Goal: Task Accomplishment & Management: Manage account settings

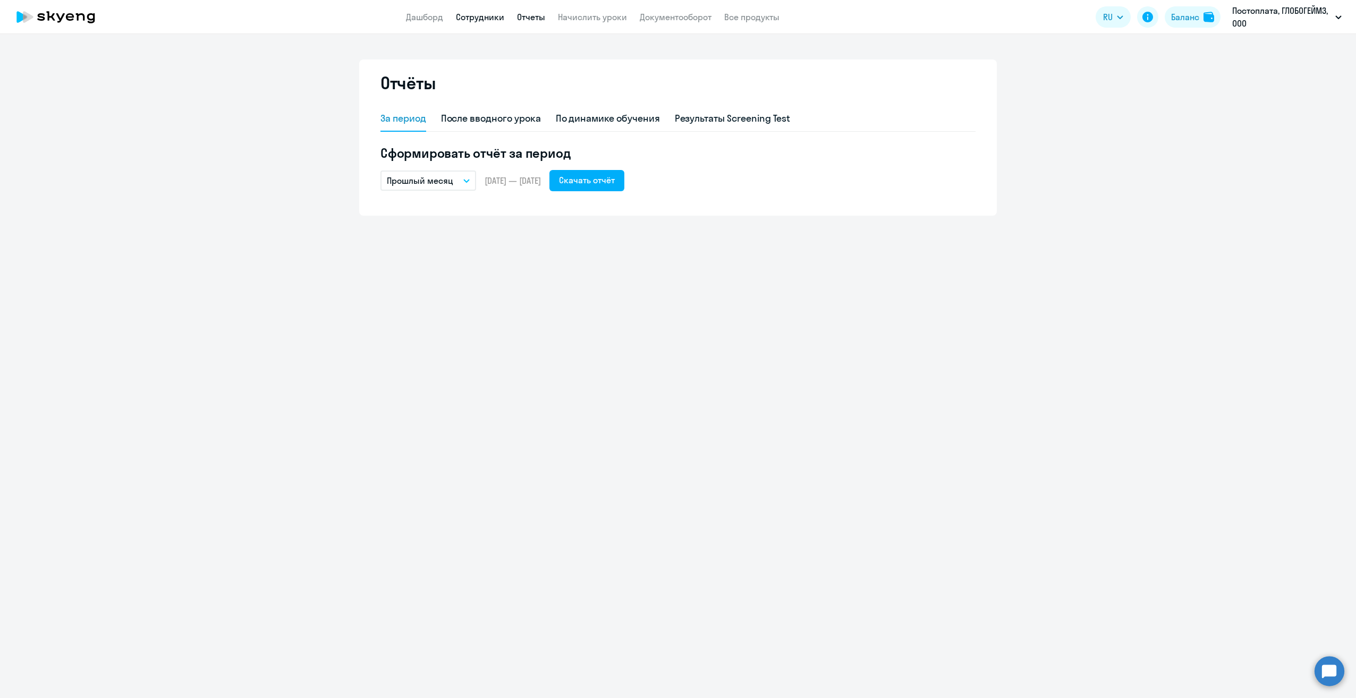
click at [478, 15] on link "Сотрудники" at bounding box center [480, 17] width 48 height 11
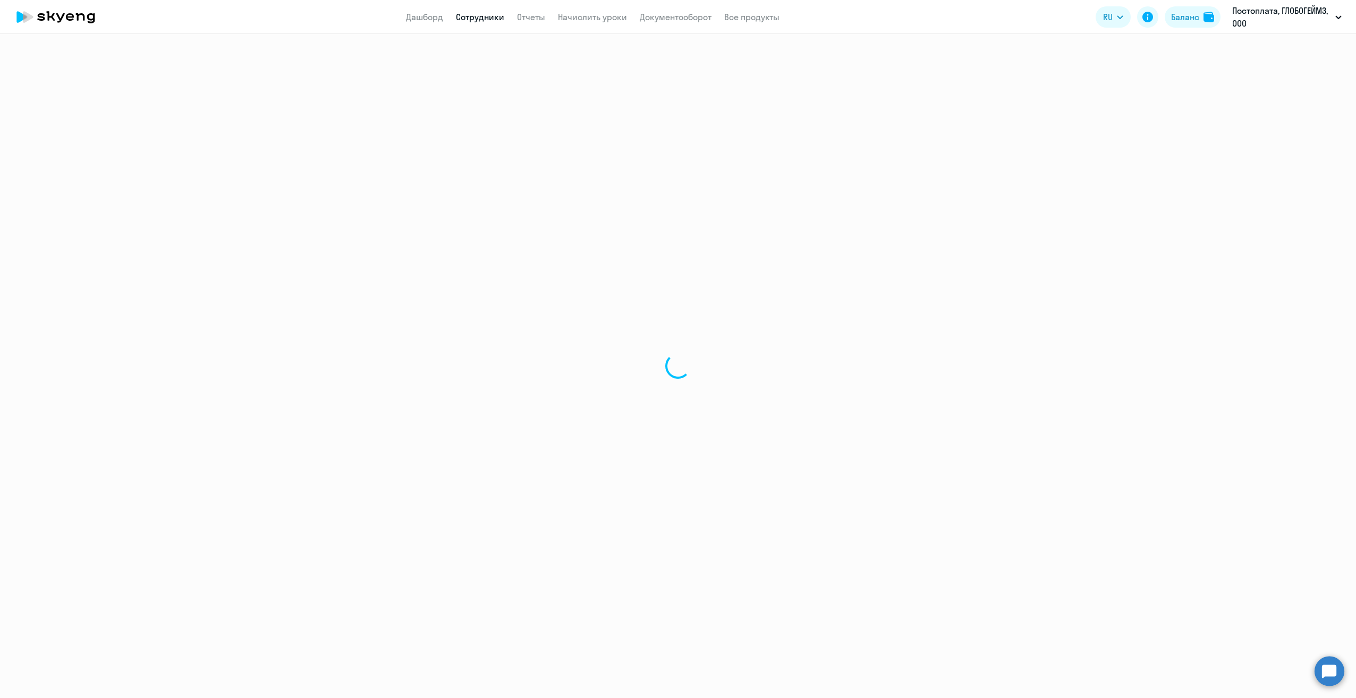
select select "30"
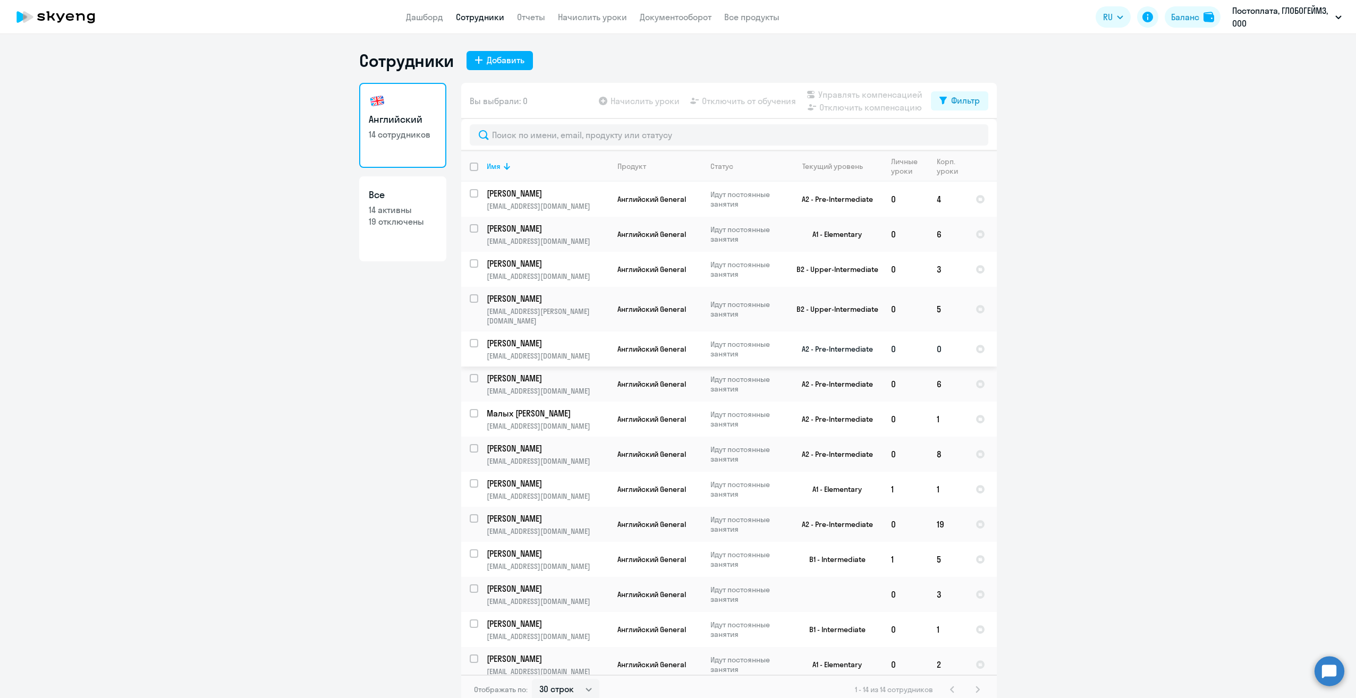
click at [470, 339] on input "select row 4522548" at bounding box center [480, 349] width 21 height 21
checkbox input "true"
click at [471, 479] on input "select row 38395892" at bounding box center [480, 489] width 21 height 21
checkbox input "true"
click at [470, 620] on input "select row 4794925" at bounding box center [480, 630] width 21 height 21
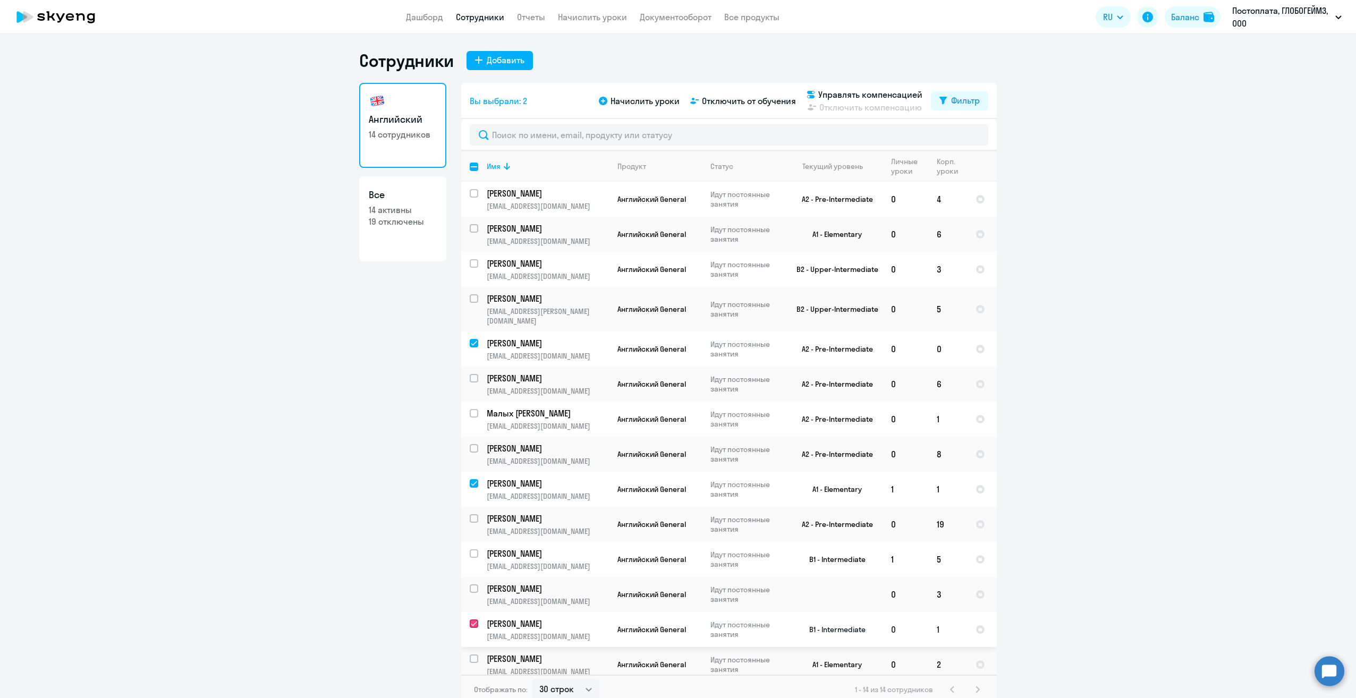
checkbox input "true"
click at [470, 409] on input "select row 38587237" at bounding box center [480, 419] width 21 height 21
checkbox input "true"
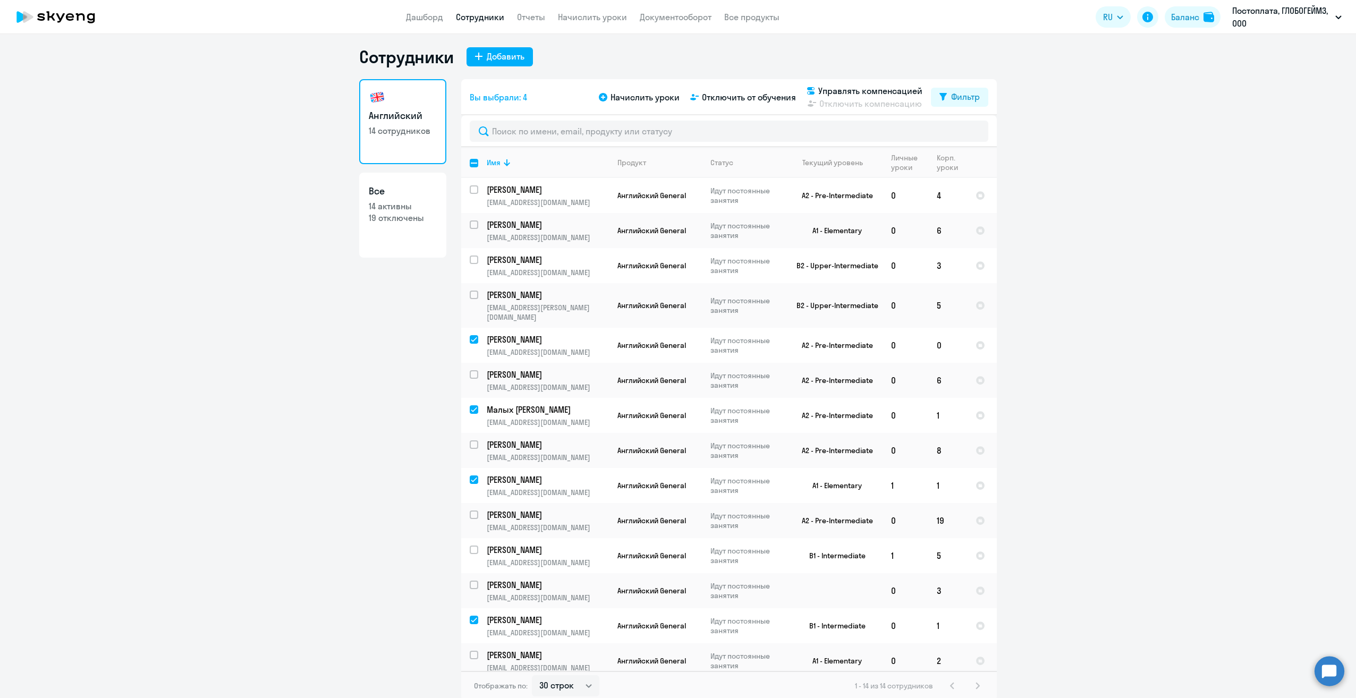
scroll to position [4, 0]
click at [637, 97] on span "Начислить уроки" at bounding box center [645, 96] width 69 height 13
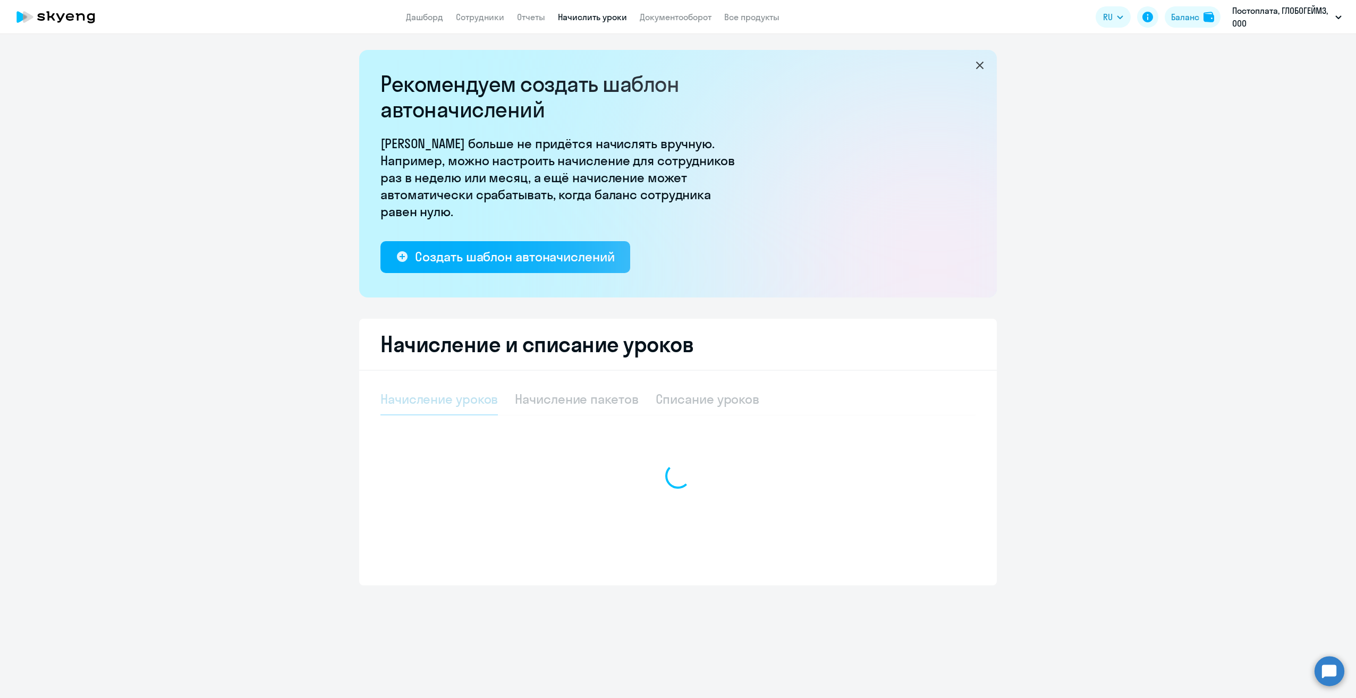
select select "10"
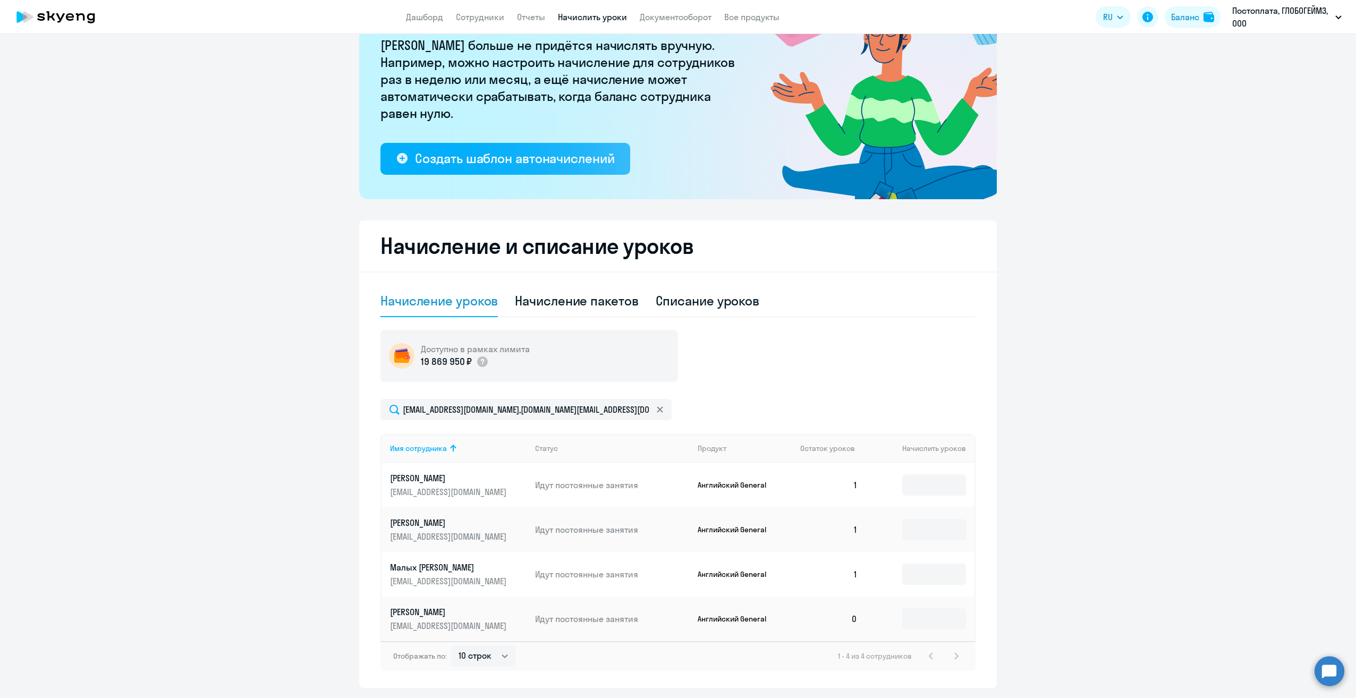
scroll to position [131, 0]
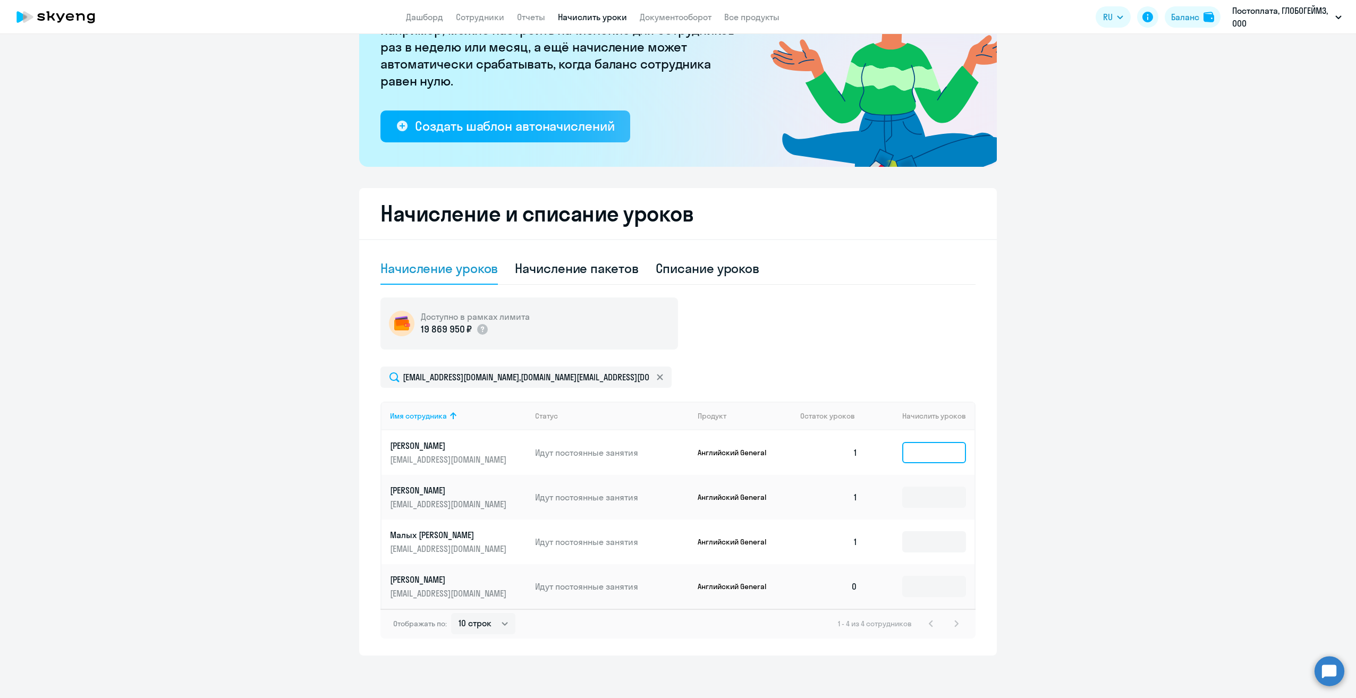
click at [933, 452] on input at bounding box center [934, 452] width 64 height 21
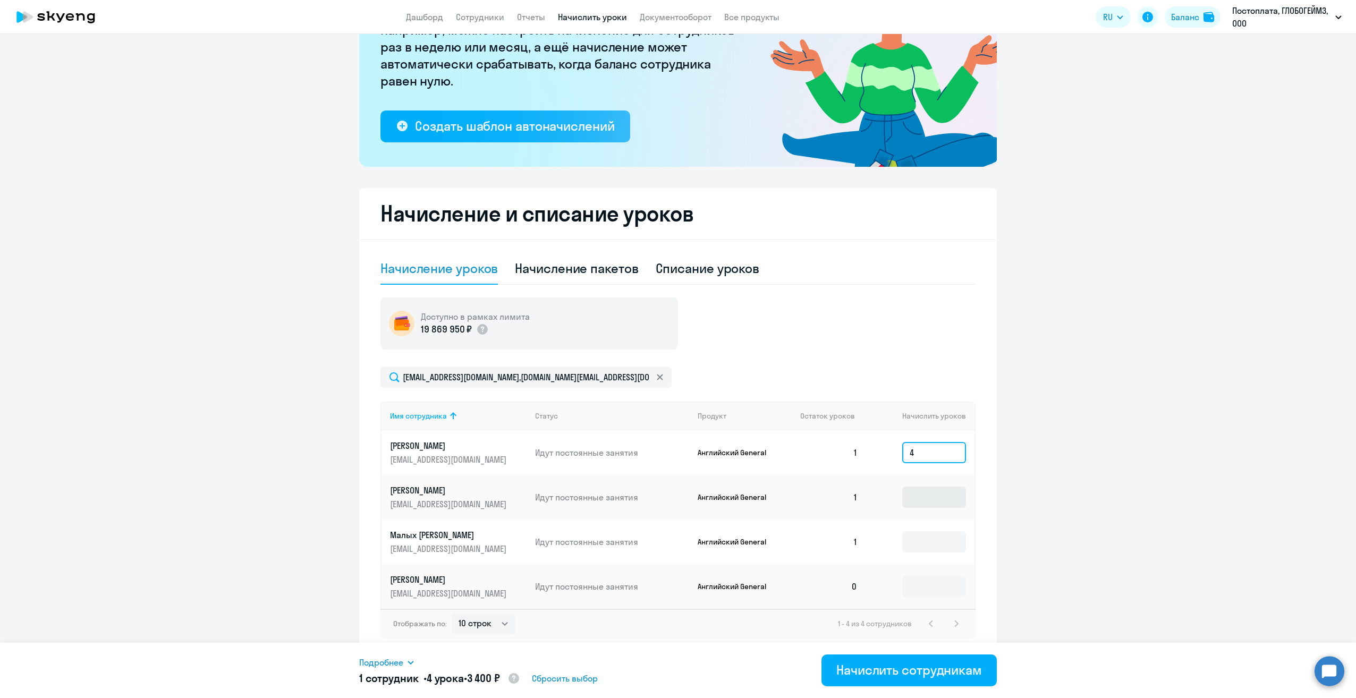
type input "4"
click at [924, 493] on input at bounding box center [934, 497] width 64 height 21
type input "4"
click at [926, 541] on input at bounding box center [934, 541] width 64 height 21
type input "4"
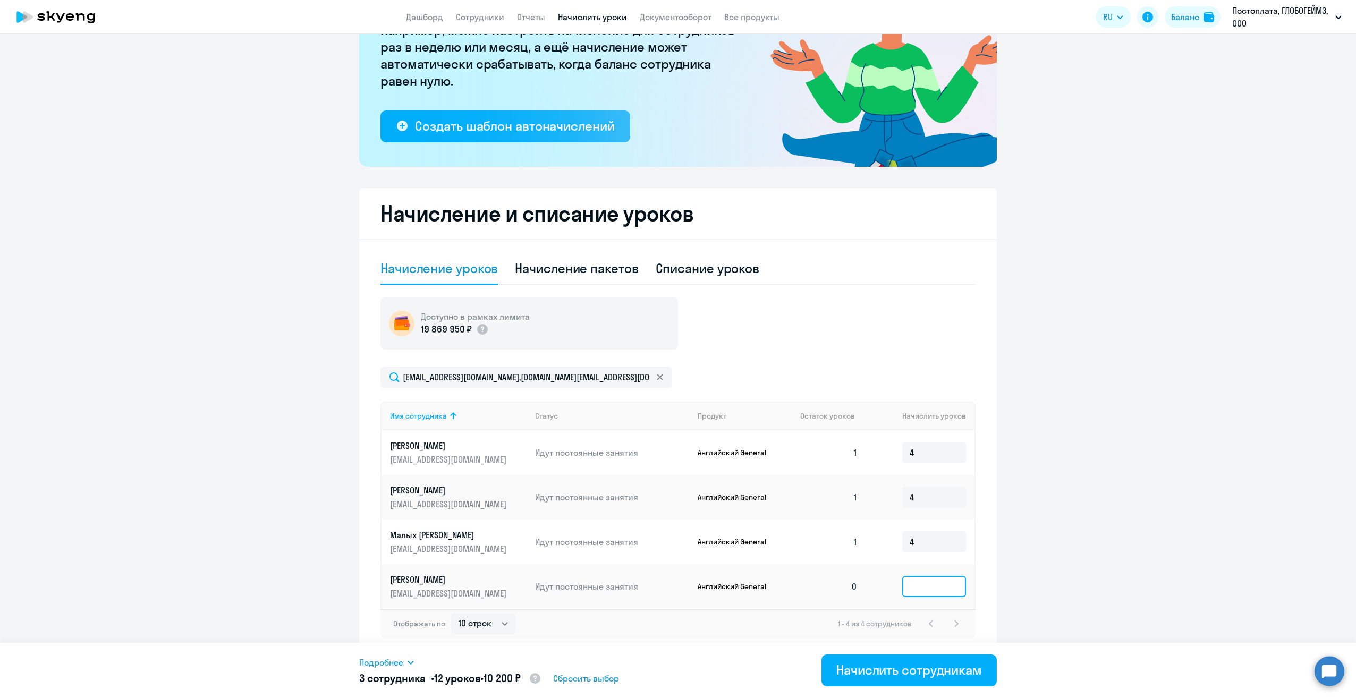
click at [922, 586] on input at bounding box center [934, 586] width 64 height 21
type input "5"
click at [921, 666] on div "Начислить сотрудникам" at bounding box center [909, 670] width 146 height 17
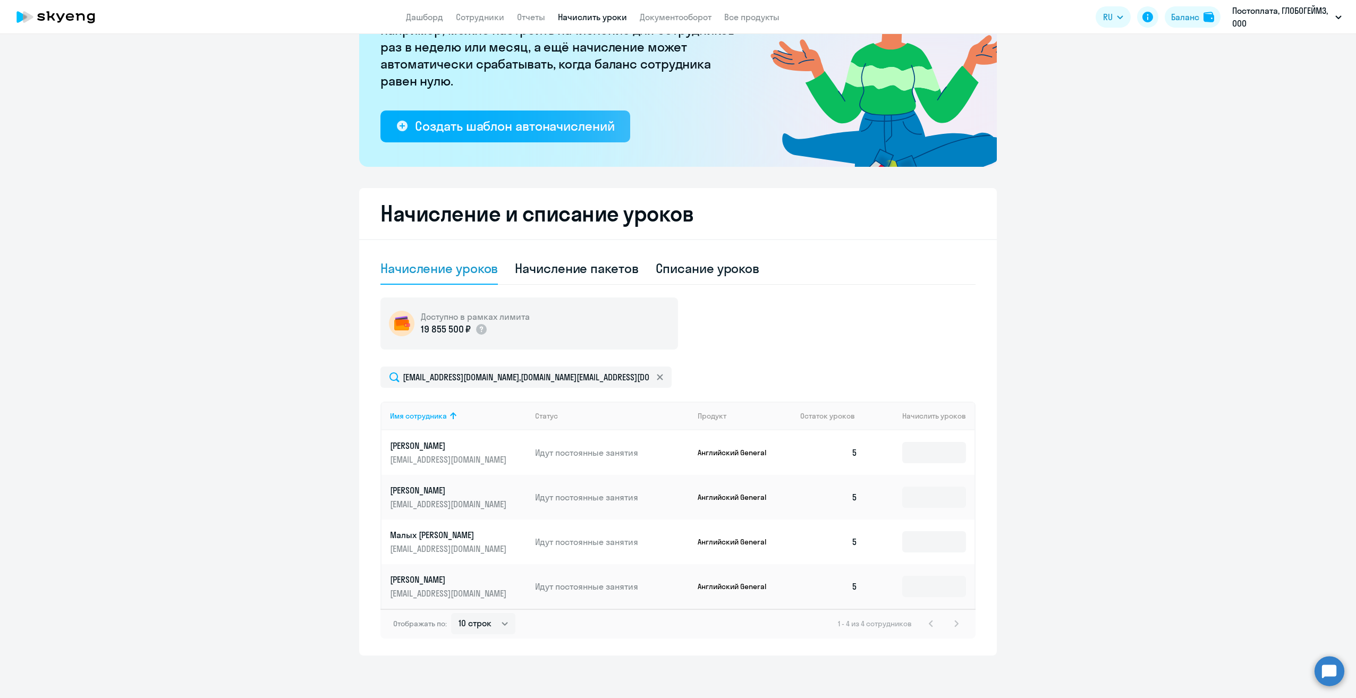
click at [1101, 245] on ng-component "Рекомендуем создать шаблон автоначислений Уроки больше не придётся начислять вр…" at bounding box center [678, 287] width 1356 height 736
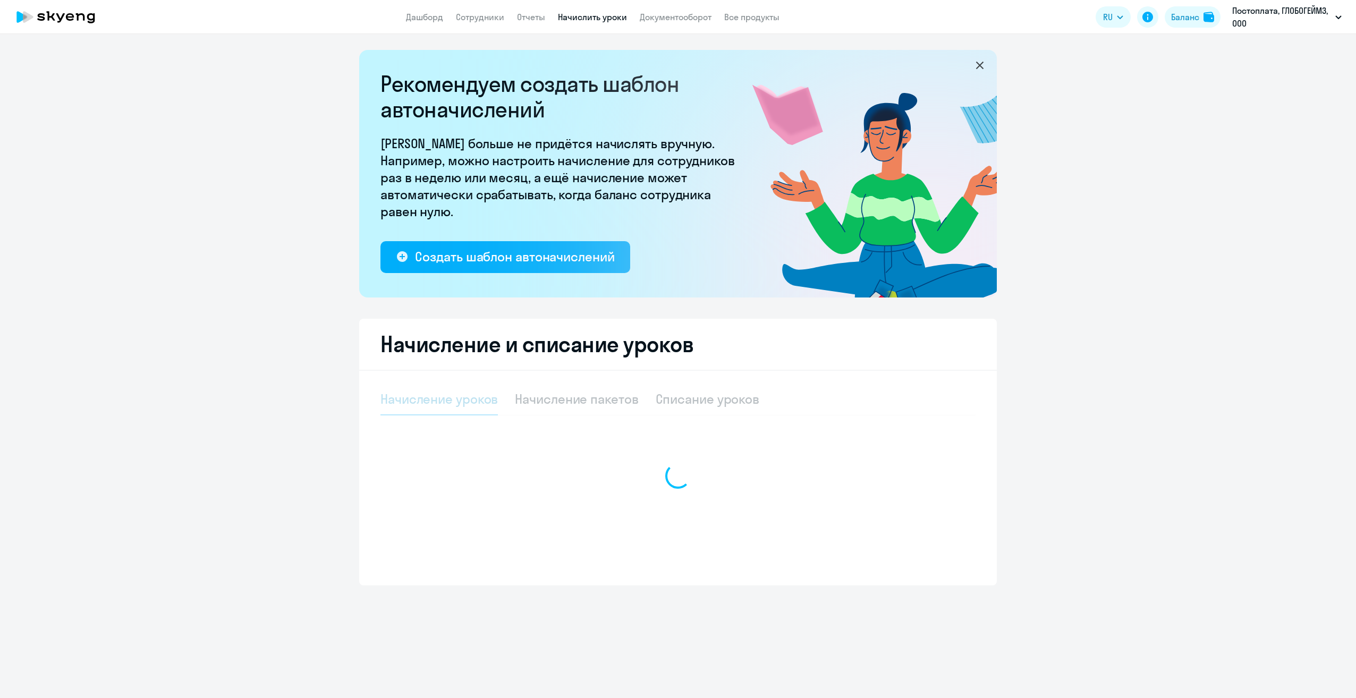
select select "10"
